Goal: Navigation & Orientation: Understand site structure

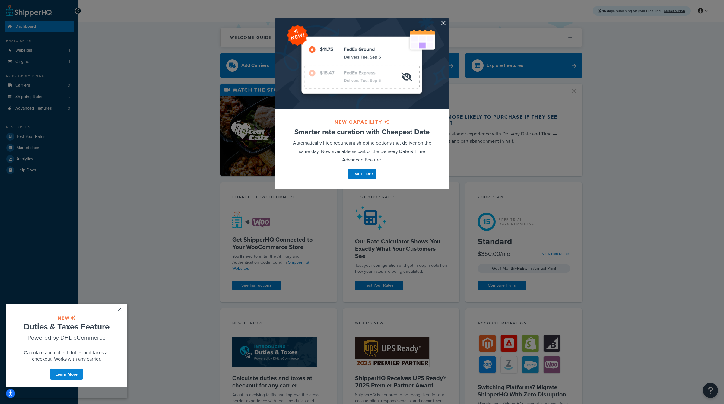
click at [448, 20] on button "button" at bounding box center [449, 19] width 2 height 2
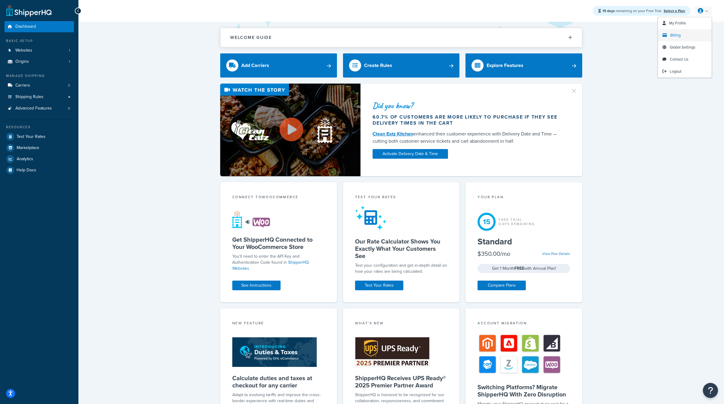
click at [677, 34] on span "Billing" at bounding box center [676, 35] width 10 height 6
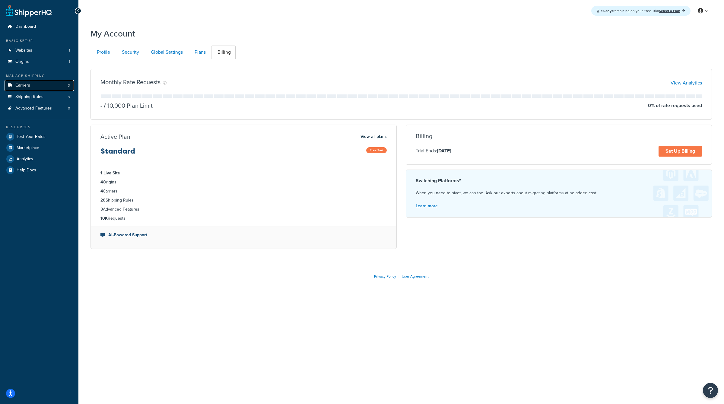
click at [35, 85] on link "Carriers 3" at bounding box center [39, 85] width 69 height 11
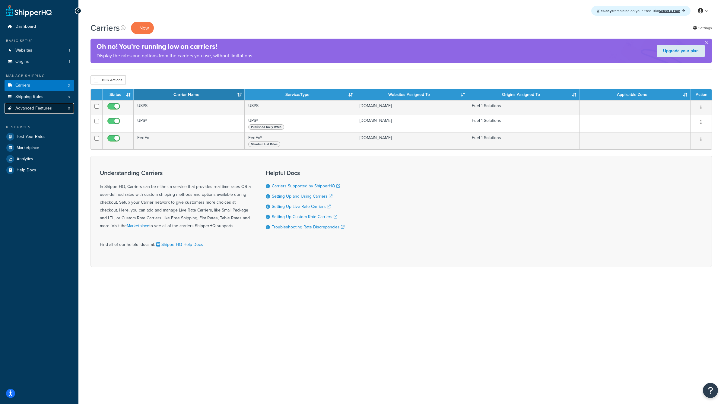
click at [52, 111] on link "Advanced Features 0" at bounding box center [39, 108] width 69 height 11
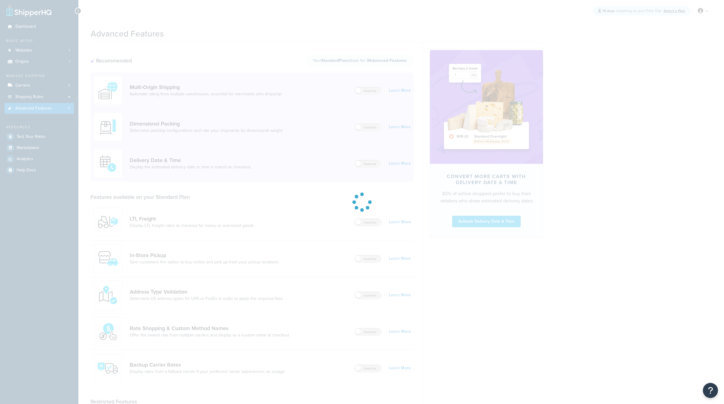
click at [46, 100] on div at bounding box center [362, 202] width 724 height 404
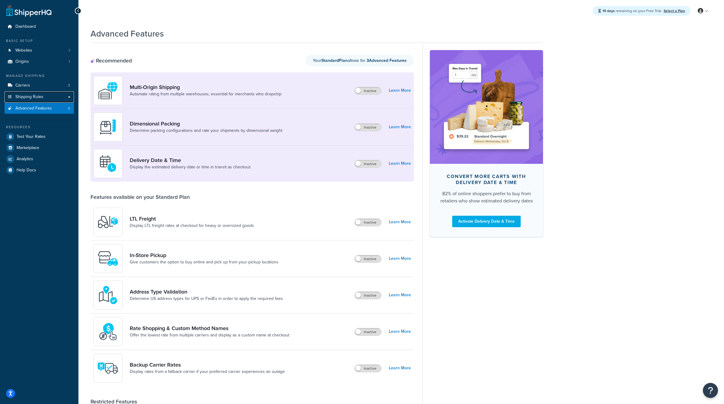
click at [46, 100] on link "Shipping Rules" at bounding box center [39, 96] width 69 height 11
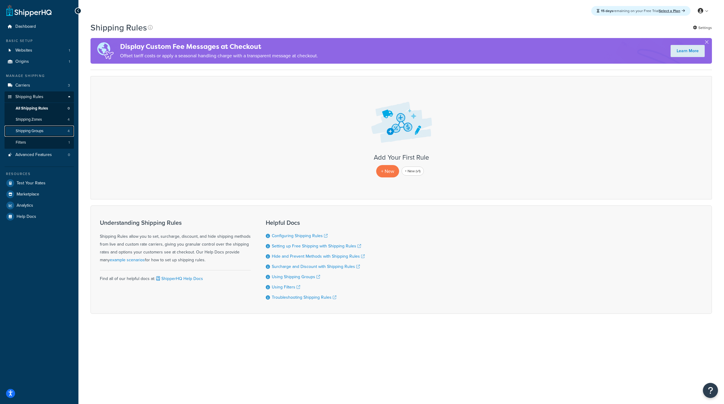
click at [51, 133] on link "Shipping Groups 4" at bounding box center [39, 131] width 69 height 11
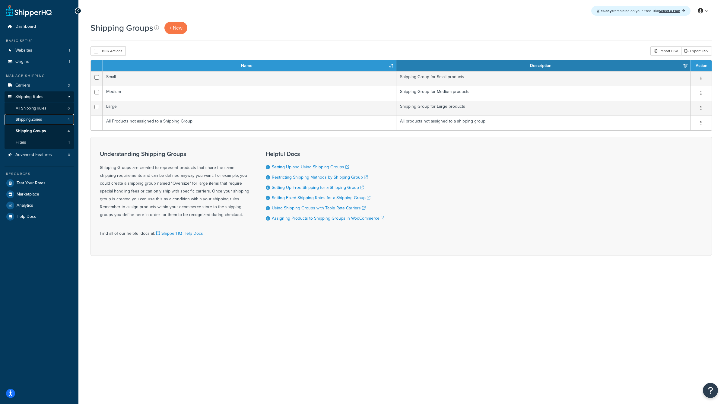
click at [48, 121] on link "Shipping Zones 4" at bounding box center [39, 119] width 69 height 11
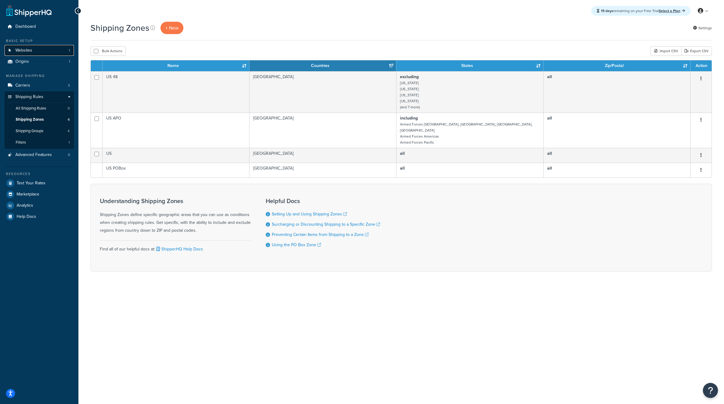
click at [46, 51] on link "Websites 1" at bounding box center [39, 50] width 69 height 11
